Goal: Task Accomplishment & Management: Find specific page/section

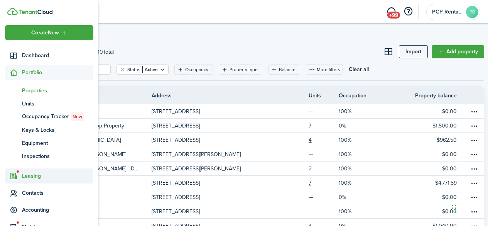
click at [28, 176] on span "Leasing" at bounding box center [57, 176] width 71 height 8
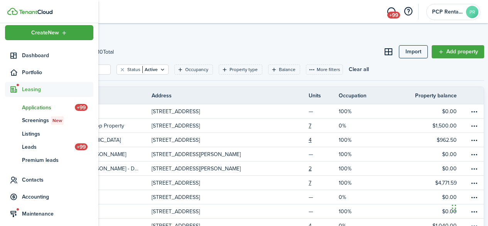
click at [37, 106] on span "Applications" at bounding box center [48, 107] width 53 height 8
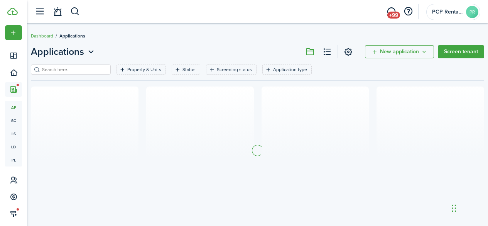
click at [99, 68] on input "search" at bounding box center [74, 69] width 68 height 7
type input "r"
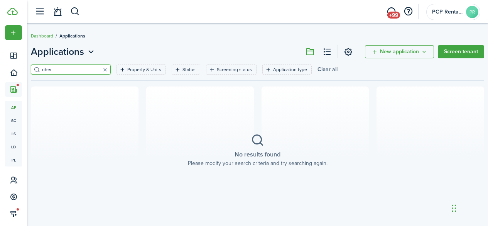
type input "riher"
click at [324, 71] on button "Clear all" at bounding box center [328, 69] width 20 height 10
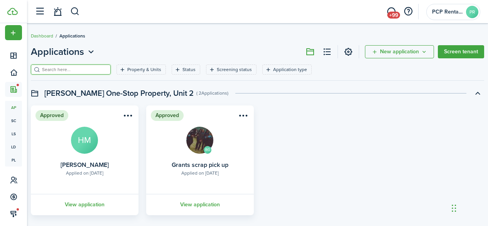
click at [57, 71] on input "search" at bounding box center [74, 69] width 68 height 7
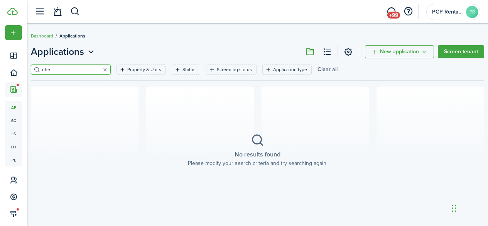
type input "rihe"
click at [323, 70] on button "Clear all" at bounding box center [328, 69] width 20 height 10
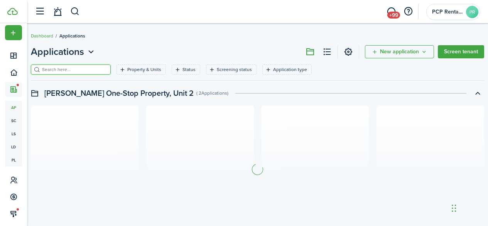
click at [74, 70] on input "search" at bounding box center [74, 69] width 68 height 7
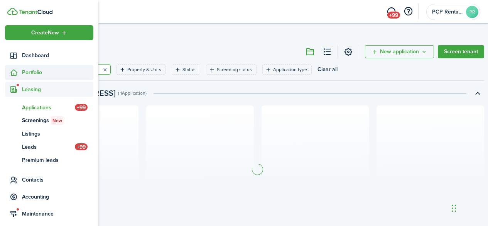
type input "rih"
click at [36, 71] on span "Portfolio" at bounding box center [57, 72] width 71 height 8
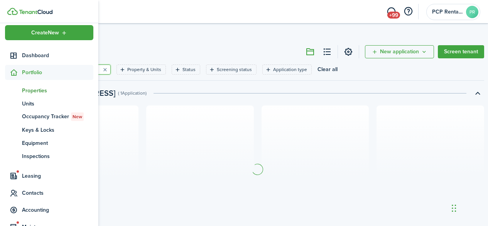
click at [34, 90] on span "Properties" at bounding box center [57, 90] width 71 height 8
